Goal: Information Seeking & Learning: Learn about a topic

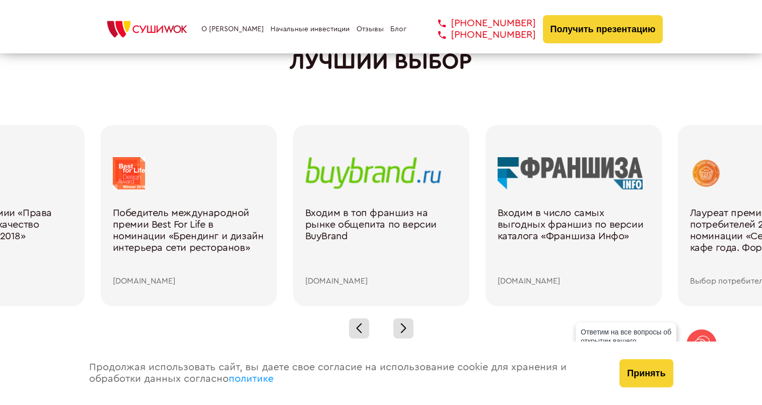
scroll to position [1460, 0]
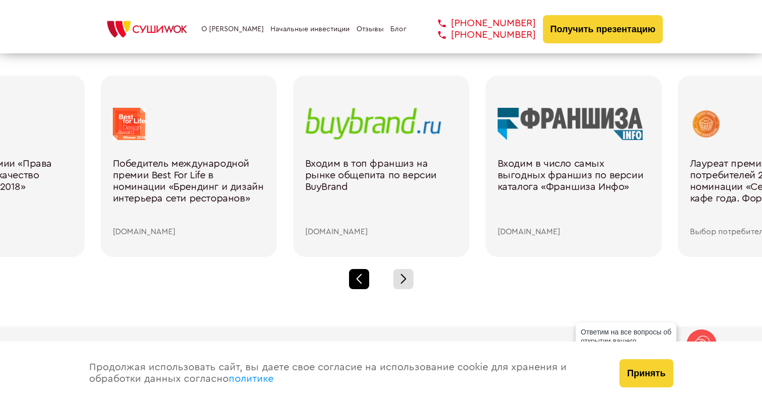
click at [358, 275] on div at bounding box center [359, 279] width 20 height 20
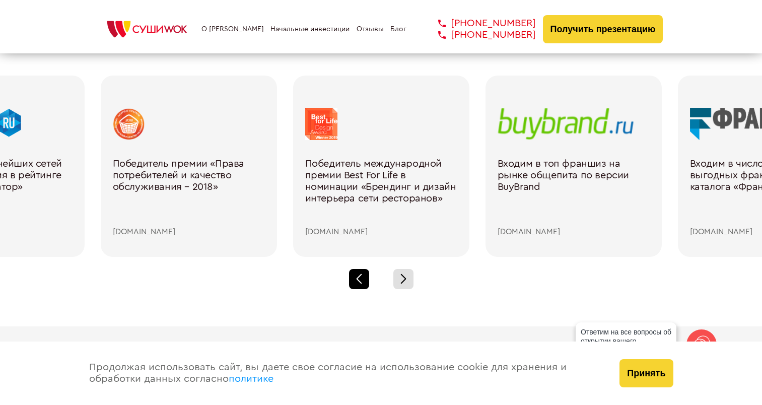
click at [352, 278] on div at bounding box center [359, 279] width 20 height 20
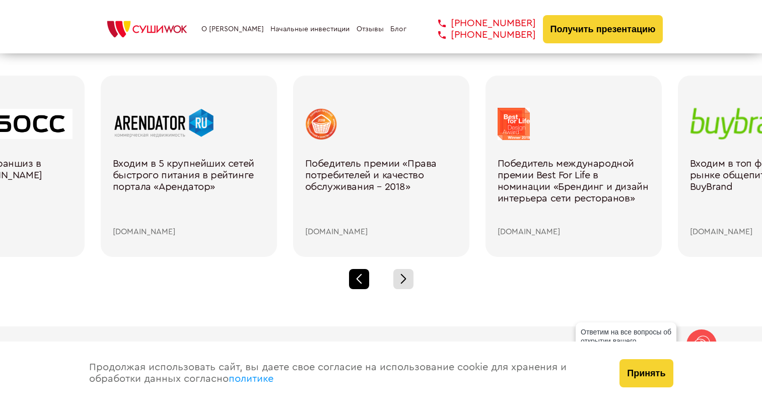
click at [352, 278] on div at bounding box center [359, 279] width 20 height 20
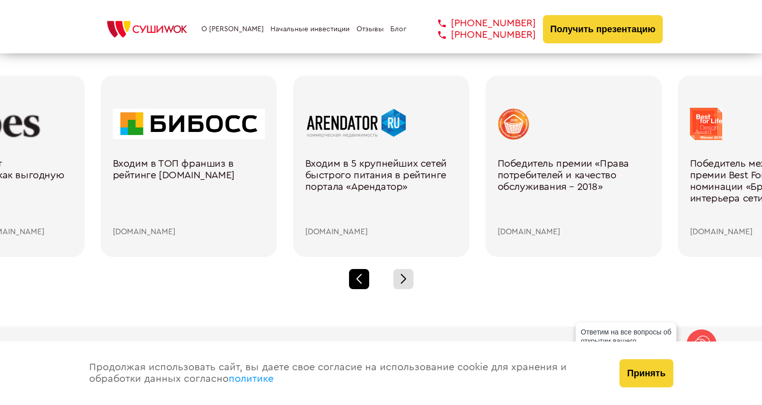
click at [352, 278] on div at bounding box center [359, 279] width 20 height 20
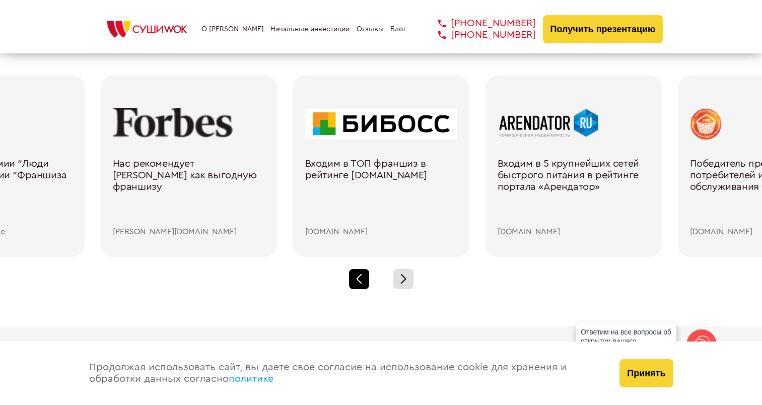
click at [352, 278] on div at bounding box center [359, 279] width 20 height 20
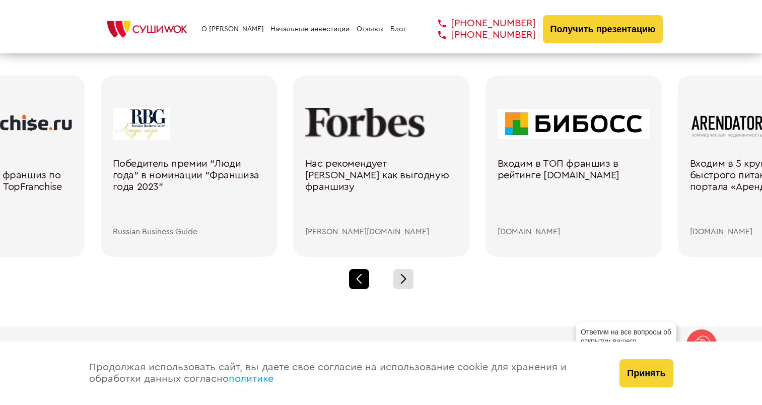
click at [352, 278] on div at bounding box center [359, 279] width 20 height 20
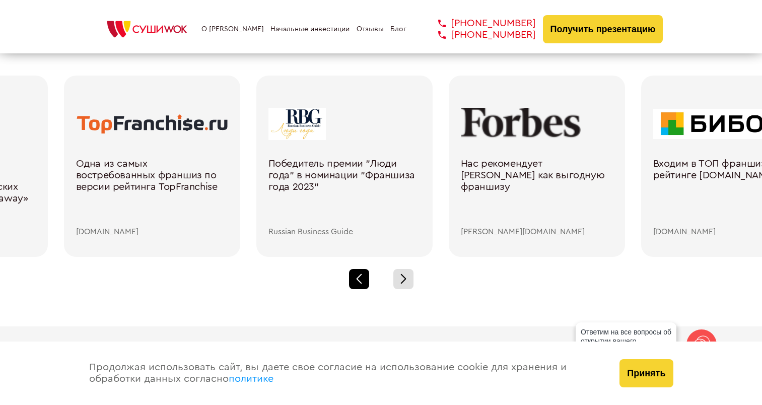
click at [352, 278] on div at bounding box center [359, 279] width 20 height 20
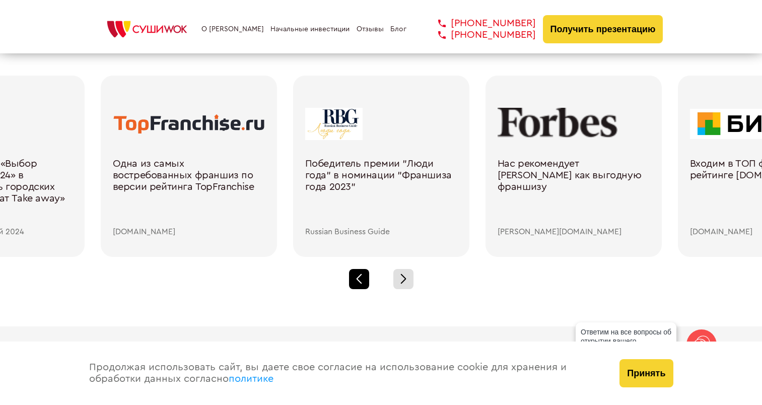
click at [352, 278] on div at bounding box center [359, 279] width 20 height 20
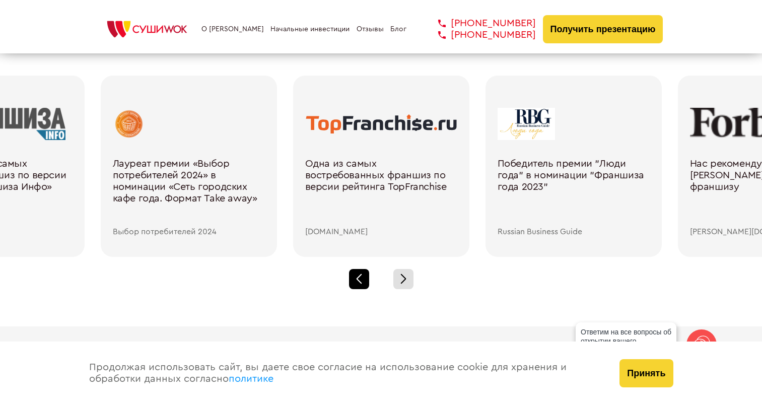
click at [355, 274] on div at bounding box center [359, 279] width 20 height 20
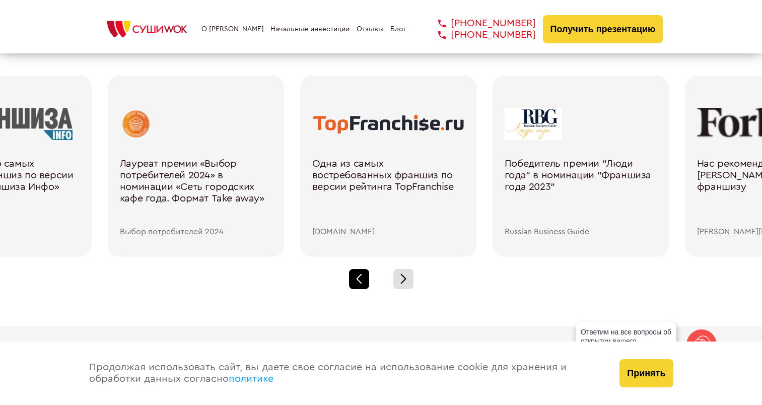
click at [355, 274] on div at bounding box center [359, 279] width 20 height 20
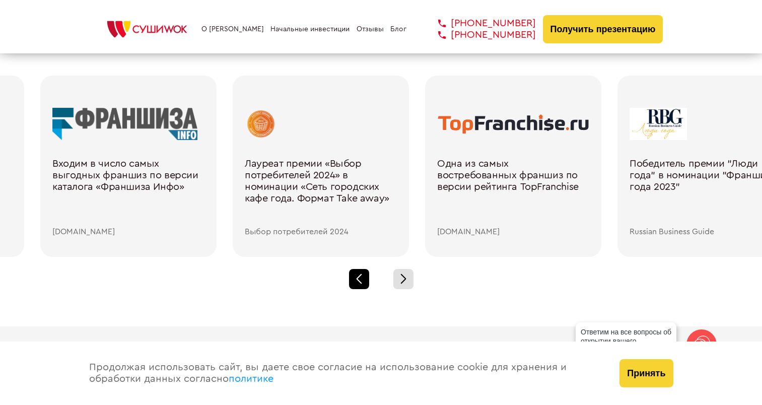
click at [355, 274] on div at bounding box center [359, 279] width 20 height 20
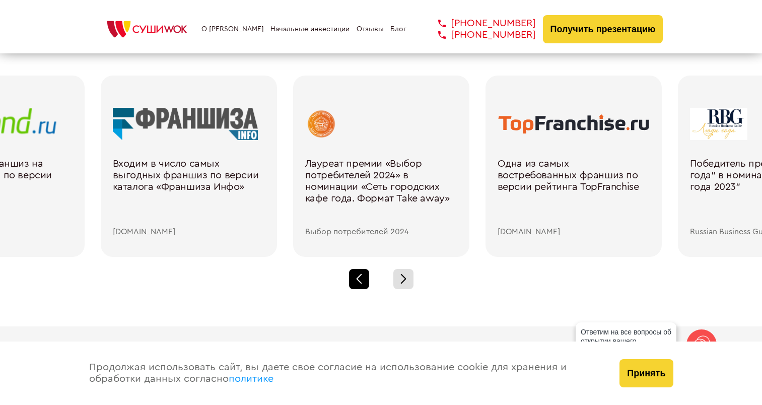
click at [355, 274] on div at bounding box center [359, 279] width 20 height 20
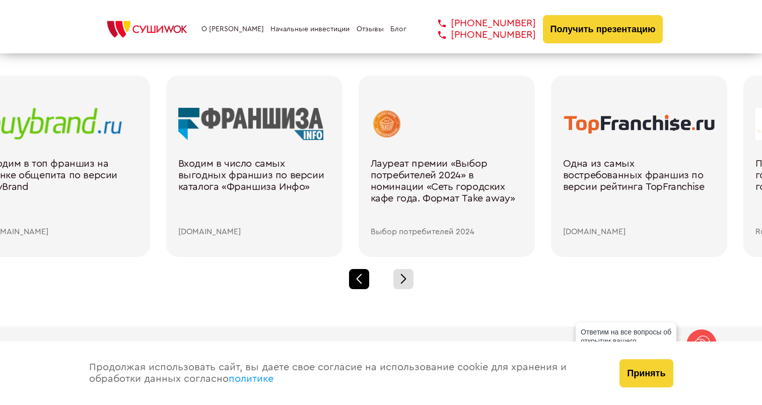
click at [355, 274] on div at bounding box center [359, 279] width 20 height 20
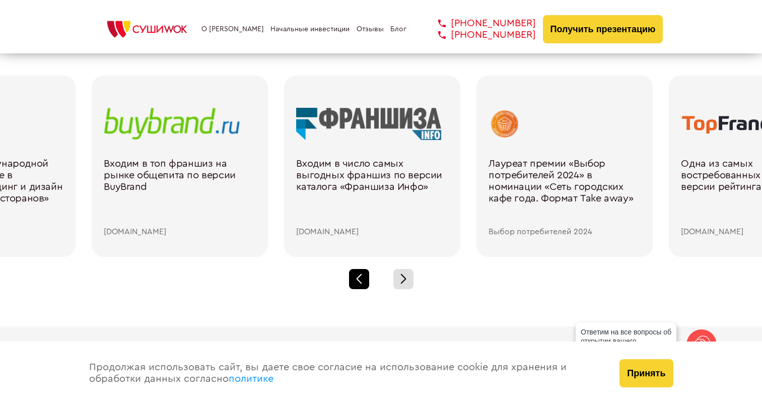
click at [355, 274] on div at bounding box center [359, 279] width 20 height 20
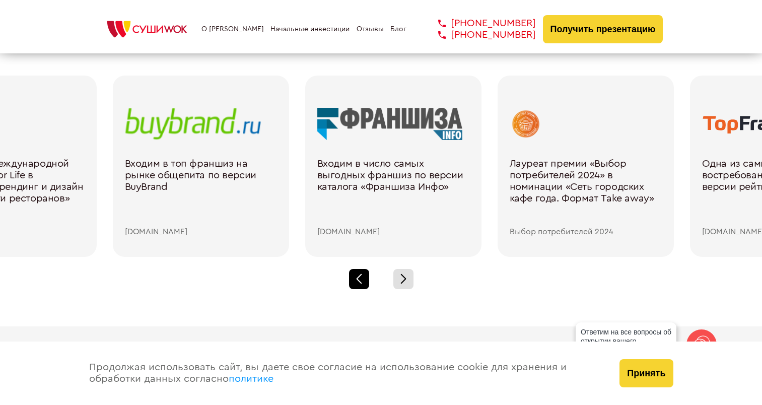
click at [355, 274] on div at bounding box center [359, 279] width 20 height 20
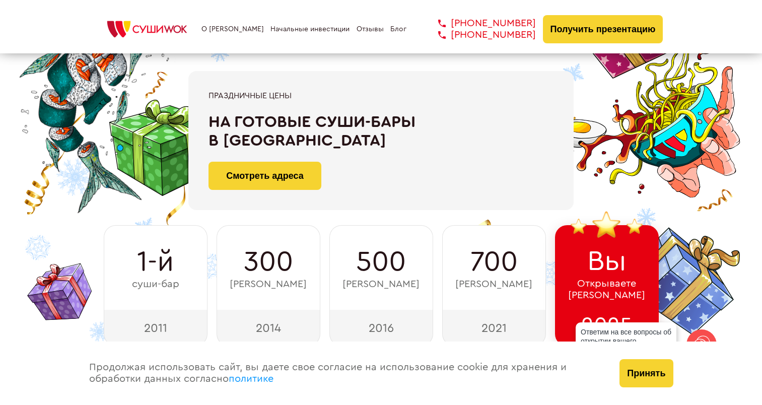
scroll to position [0, 0]
